Goal: Task Accomplishment & Management: Manage account settings

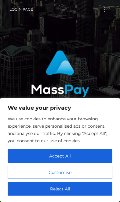
click at [94, 151] on button "Accept All" at bounding box center [60, 156] width 105 height 13
checkbox input "true"
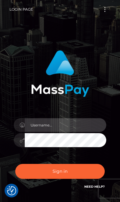
click at [84, 122] on input "text" at bounding box center [66, 125] width 82 height 14
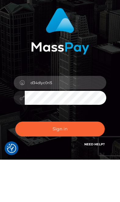
type input "d34dlyc0ri5"
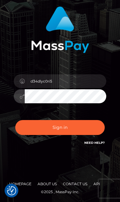
scroll to position [44, 0]
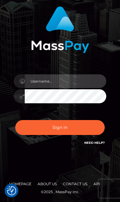
click at [80, 81] on input "text" at bounding box center [66, 81] width 82 height 14
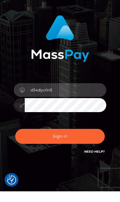
type input "d34dlyc0ri5"
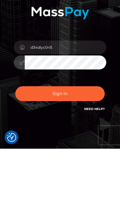
click at [88, 140] on button "Sign in" at bounding box center [59, 147] width 89 height 15
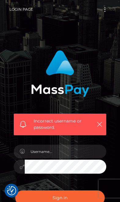
click at [97, 128] on icon "button" at bounding box center [99, 124] width 6 height 6
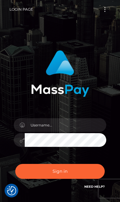
scroll to position [75, 9]
